Goal: Task Accomplishment & Management: Manage account settings

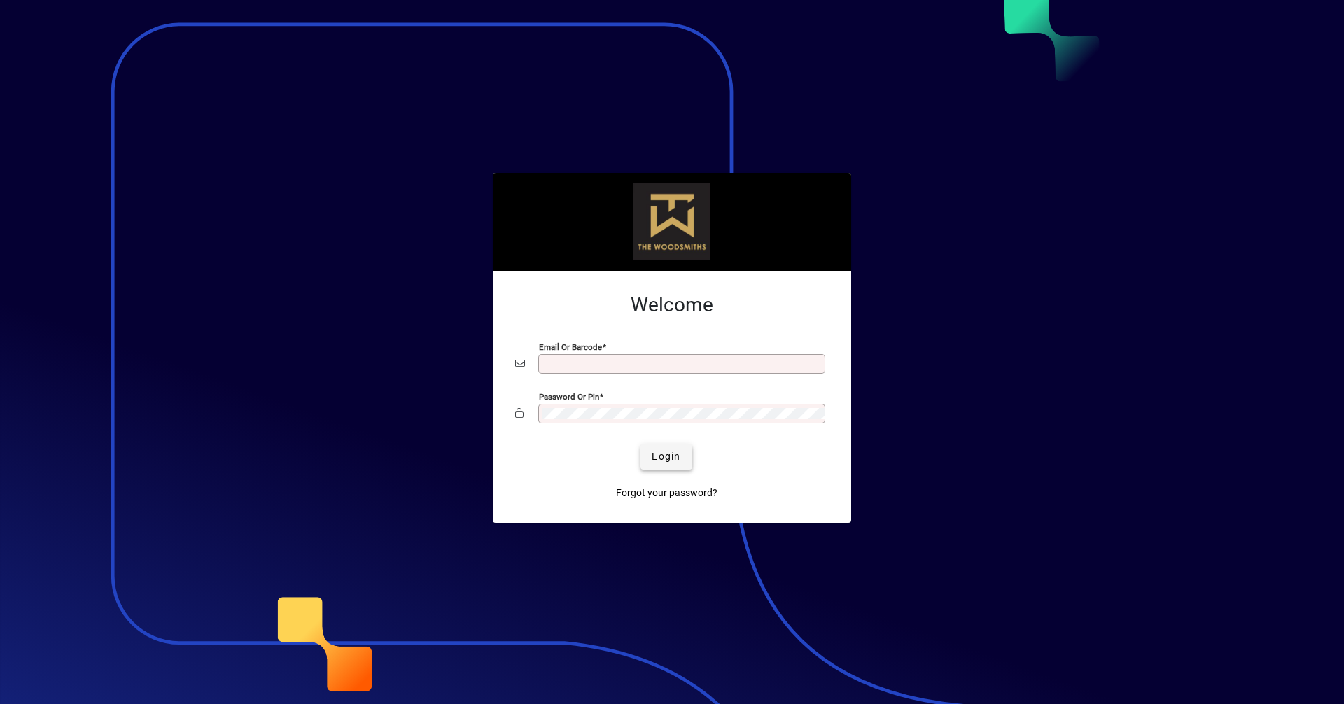
type input "**********"
click at [659, 461] on span "Login" at bounding box center [666, 456] width 29 height 15
